Goal: Task Accomplishment & Management: Use online tool/utility

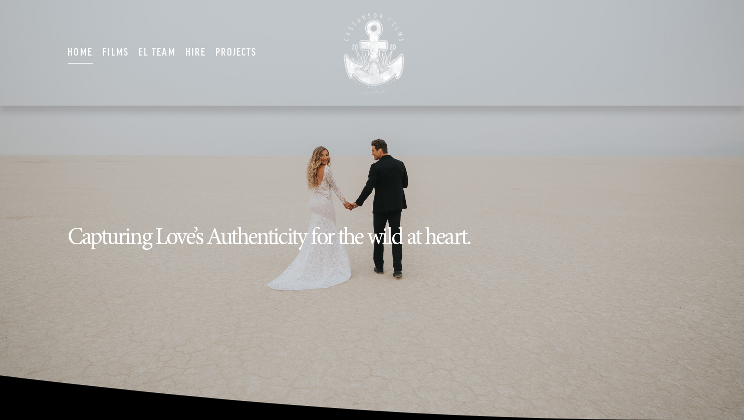
click at [153, 51] on link "EL TEAM" at bounding box center [156, 53] width 37 height 24
click at [189, 53] on link "Hire" at bounding box center [195, 53] width 21 height 24
type input "*****"
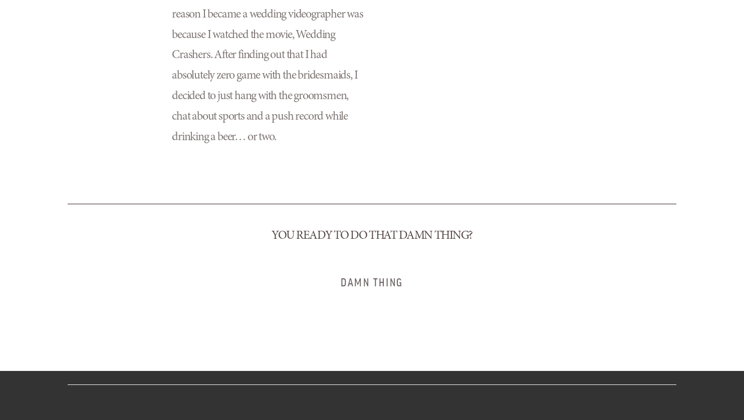
scroll to position [2426, 0]
